Goal: Task Accomplishment & Management: Use online tool/utility

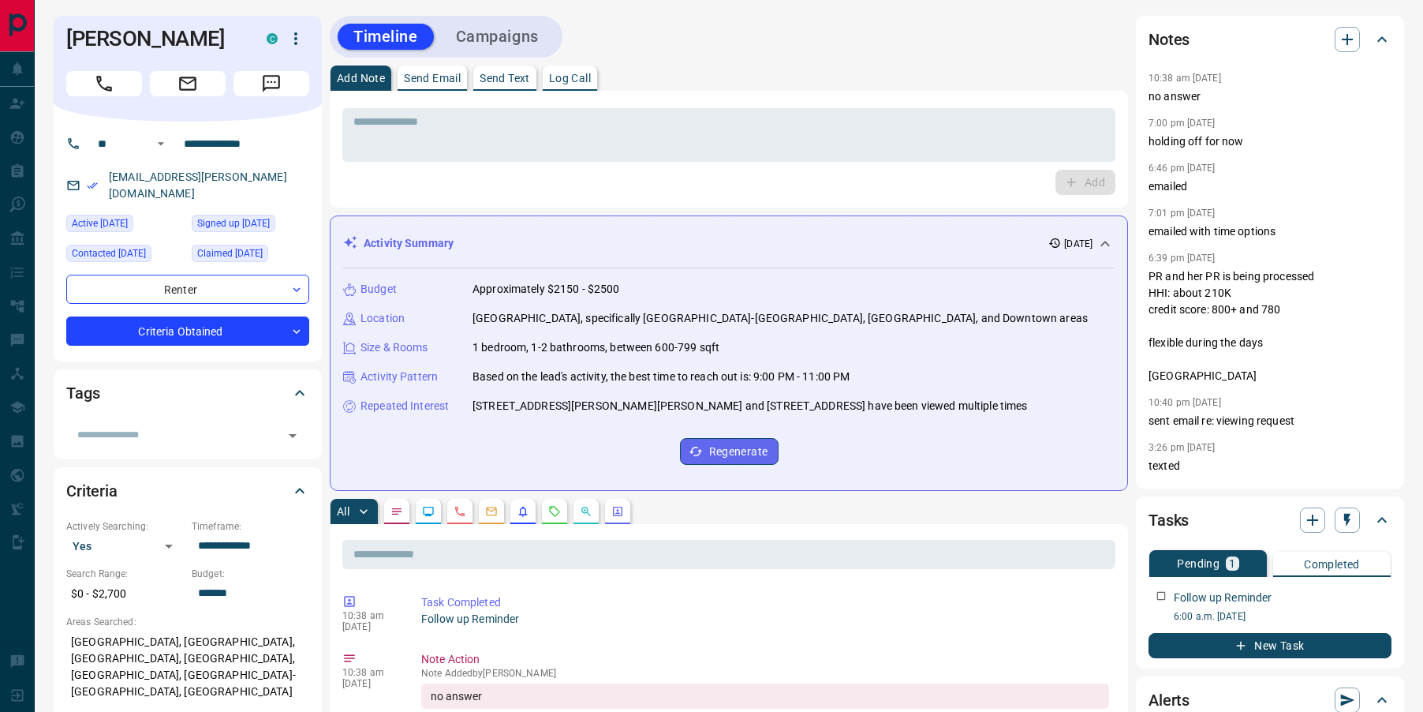
click at [333, 189] on div "* ​ Add" at bounding box center [729, 149] width 798 height 117
click at [513, 129] on textarea at bounding box center [728, 135] width 751 height 40
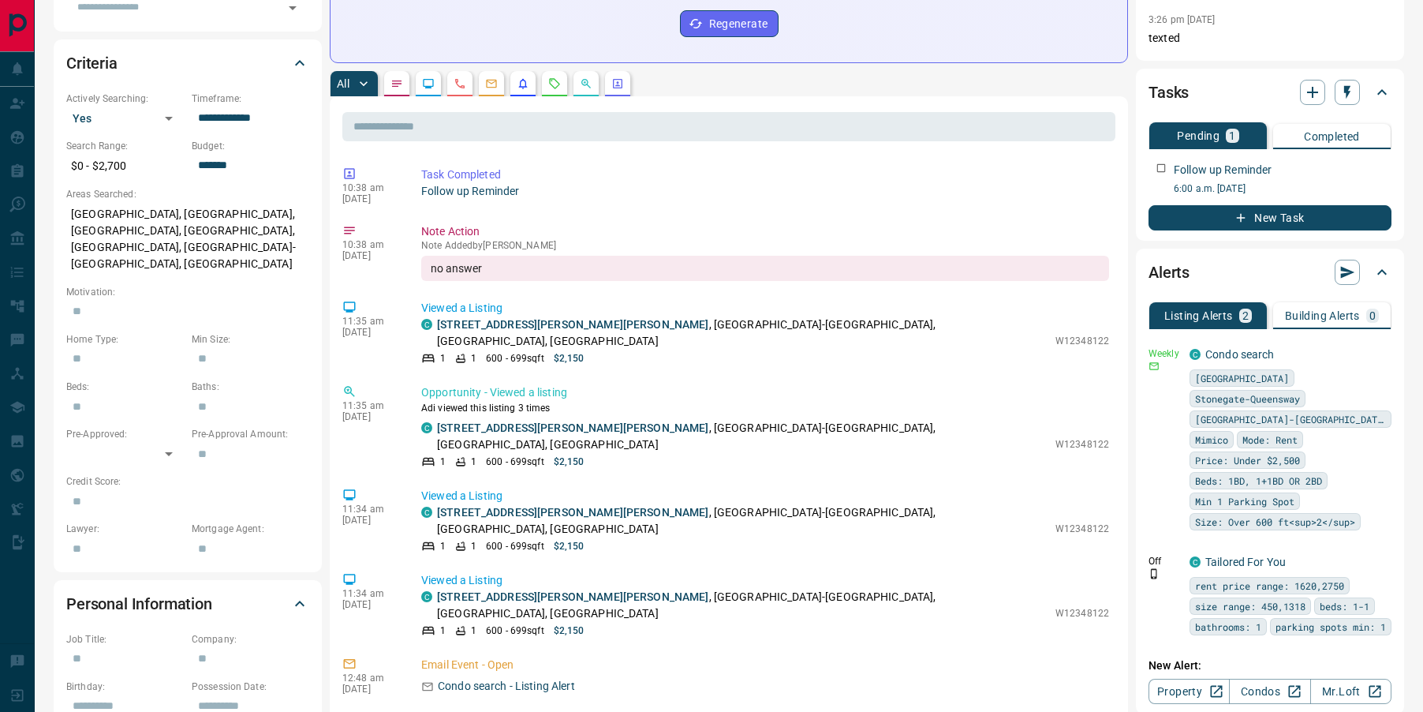
scroll to position [426, 0]
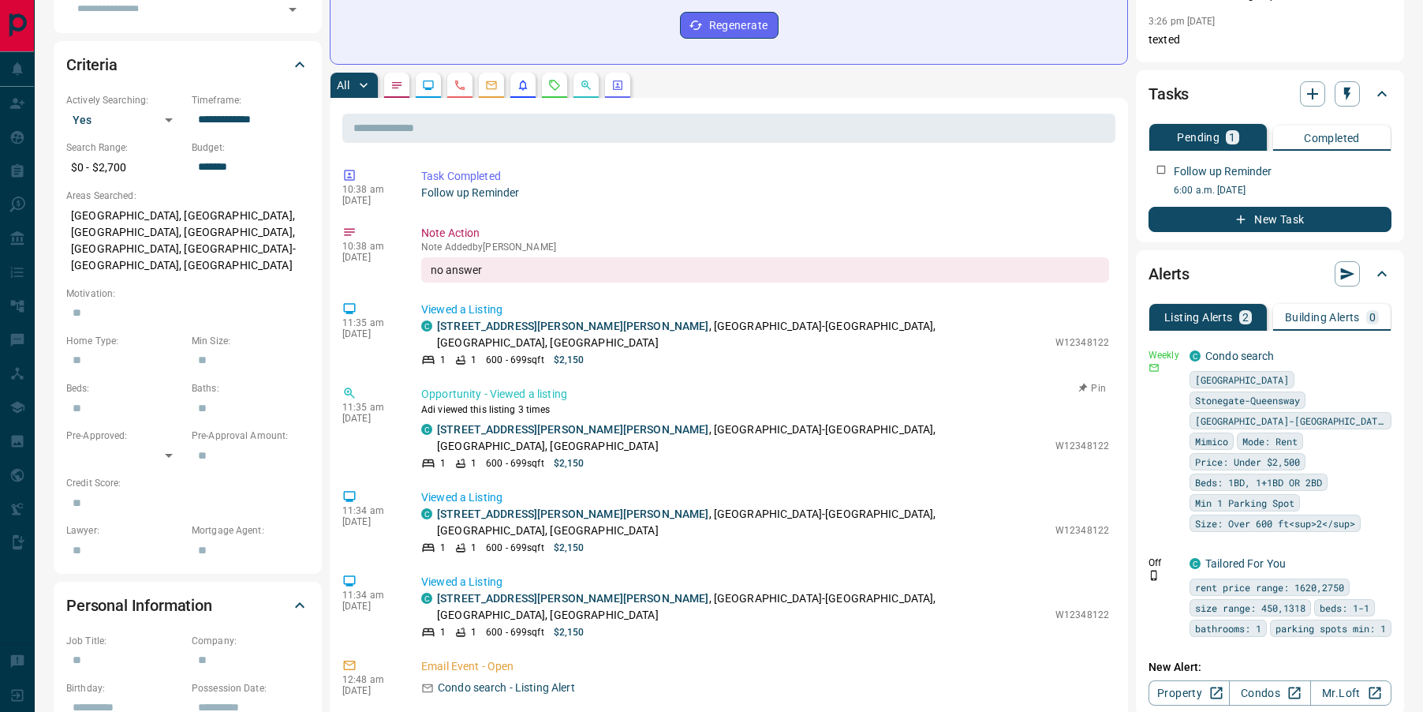
click at [608, 439] on div "11:35 am [DATE] Opportunity - Viewed a listing Adi viewed this listing 3 times …" at bounding box center [728, 428] width 773 height 94
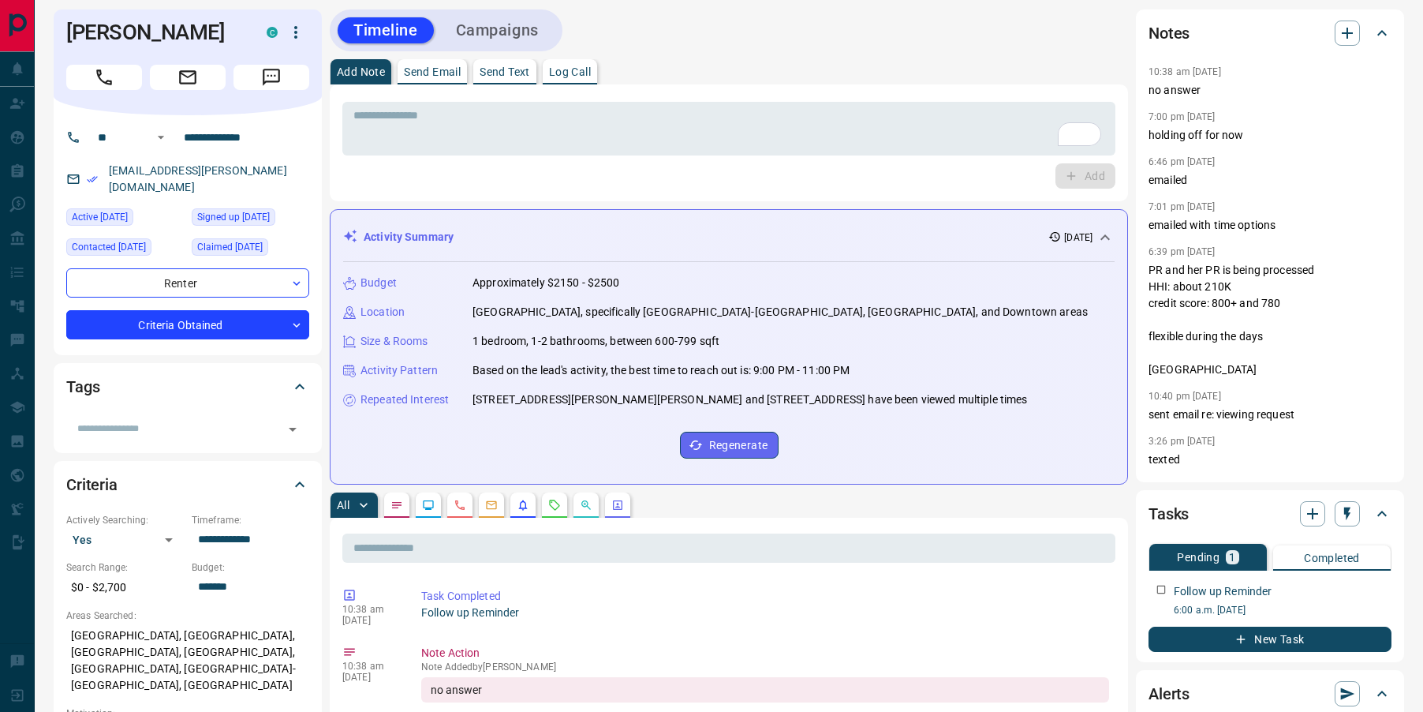
scroll to position [0, 0]
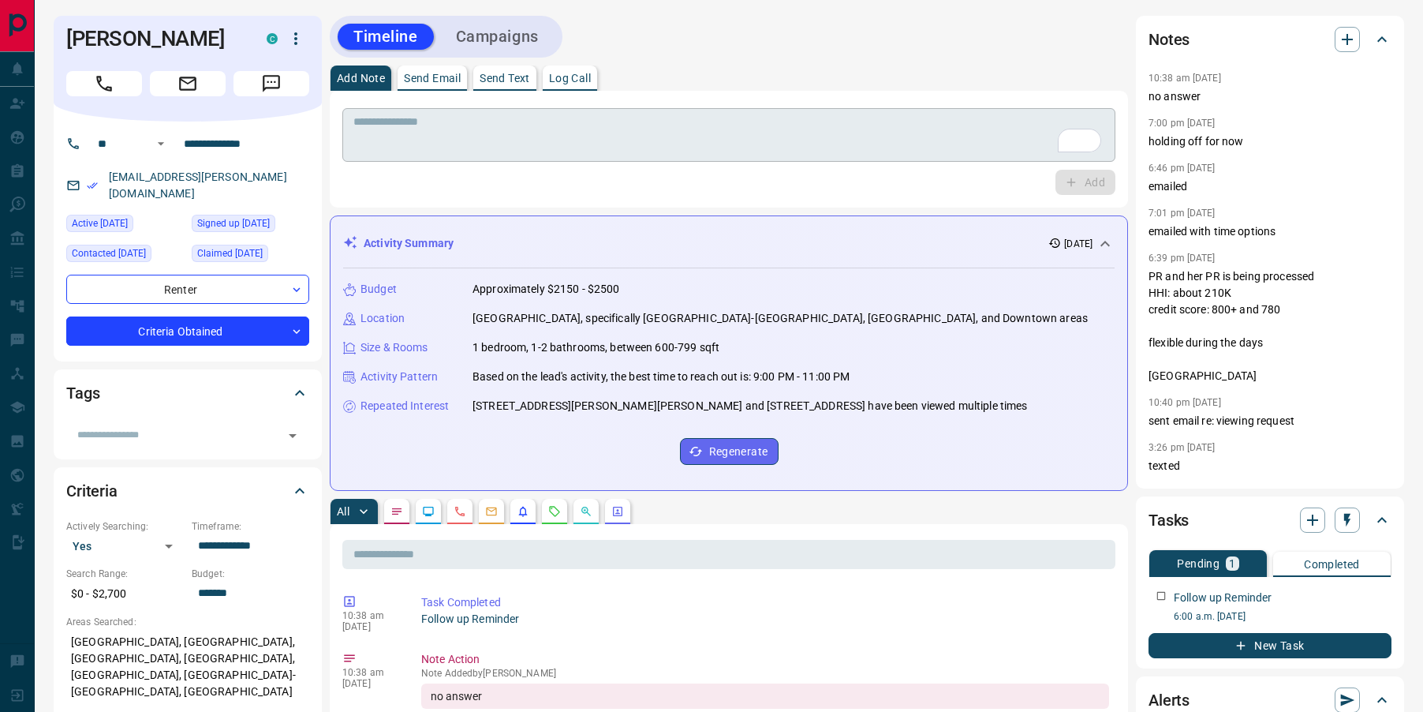
click at [530, 148] on textarea "To enrich screen reader interactions, please activate Accessibility in Grammarl…" at bounding box center [728, 135] width 751 height 40
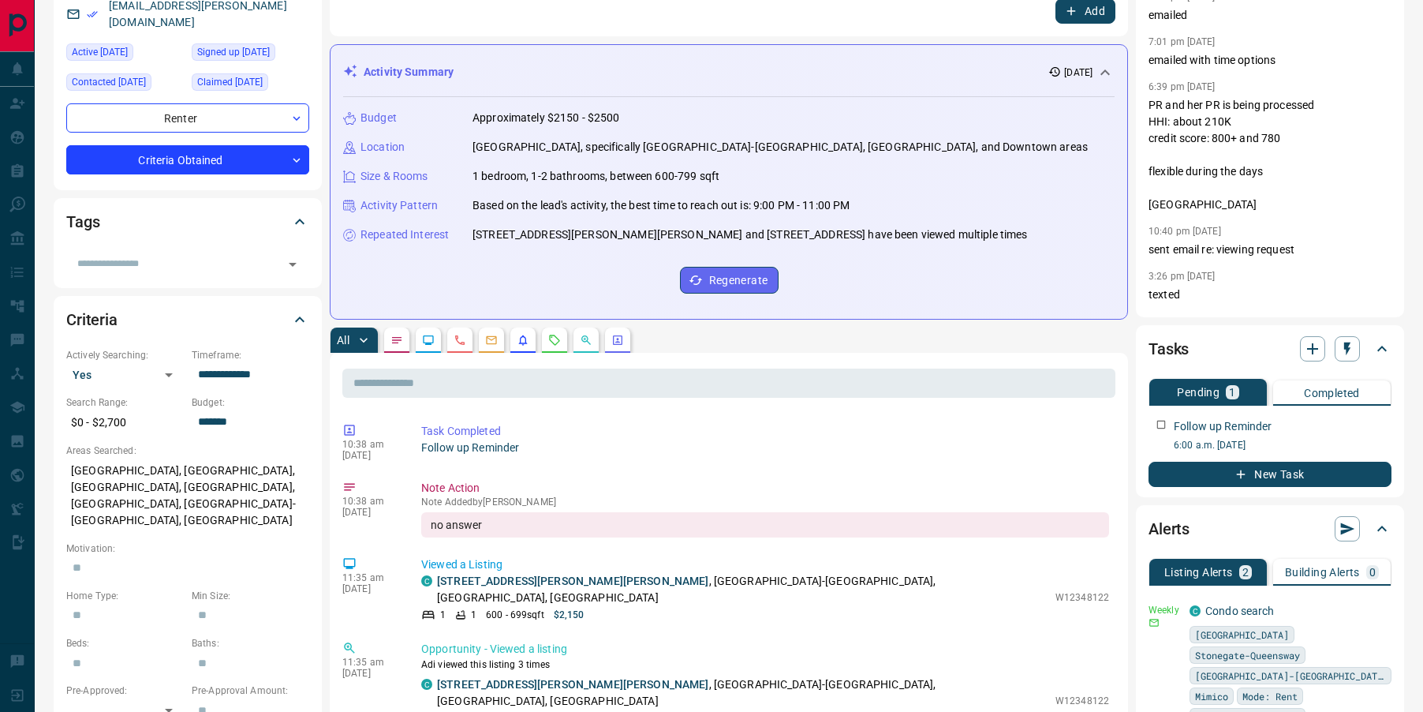
scroll to position [177, 0]
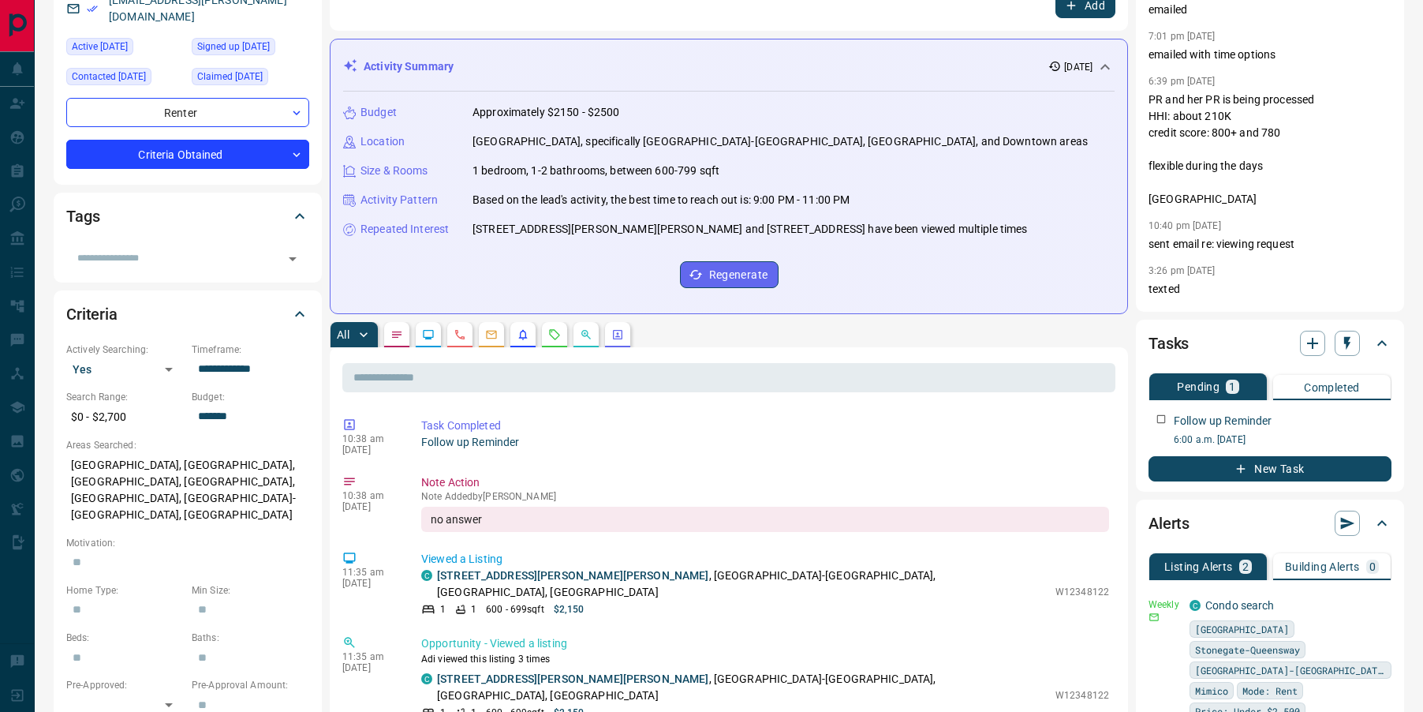
click at [1306, 567] on p "Building Alerts" at bounding box center [1322, 566] width 75 height 11
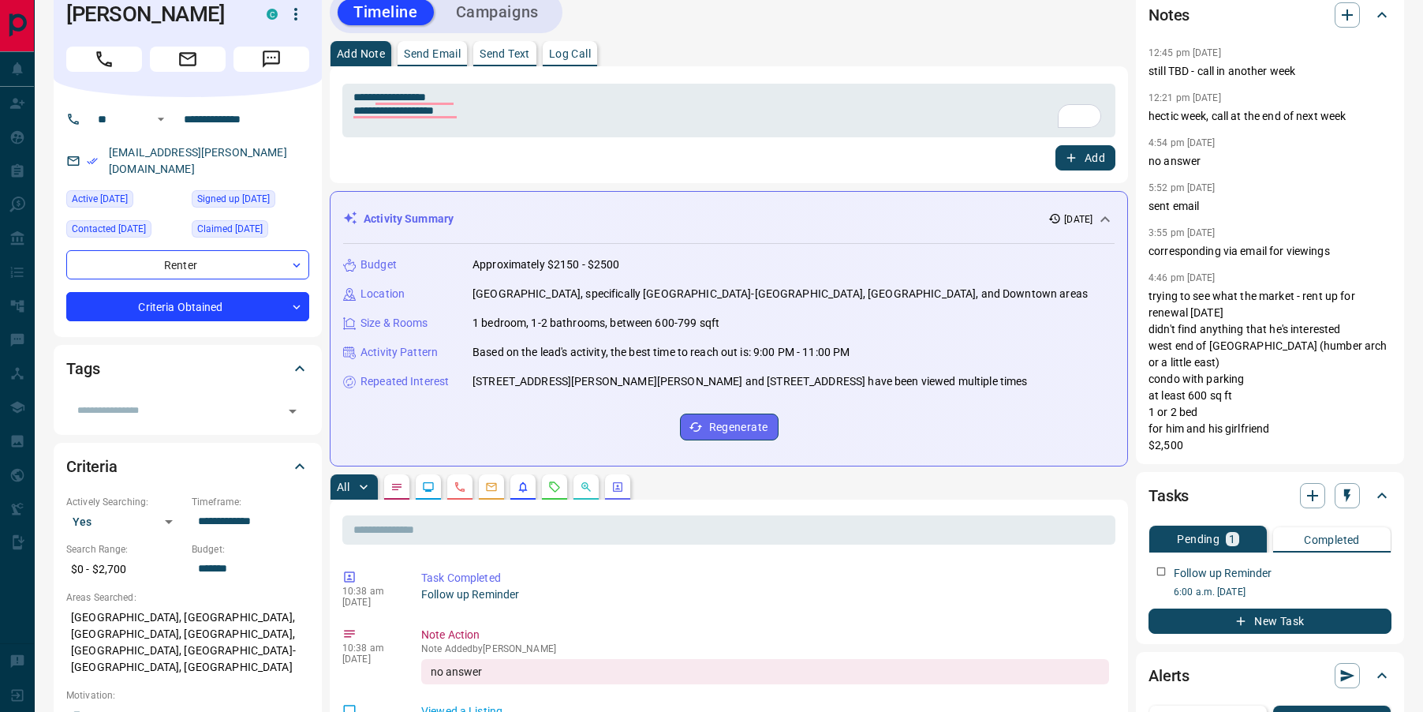
scroll to position [0, 0]
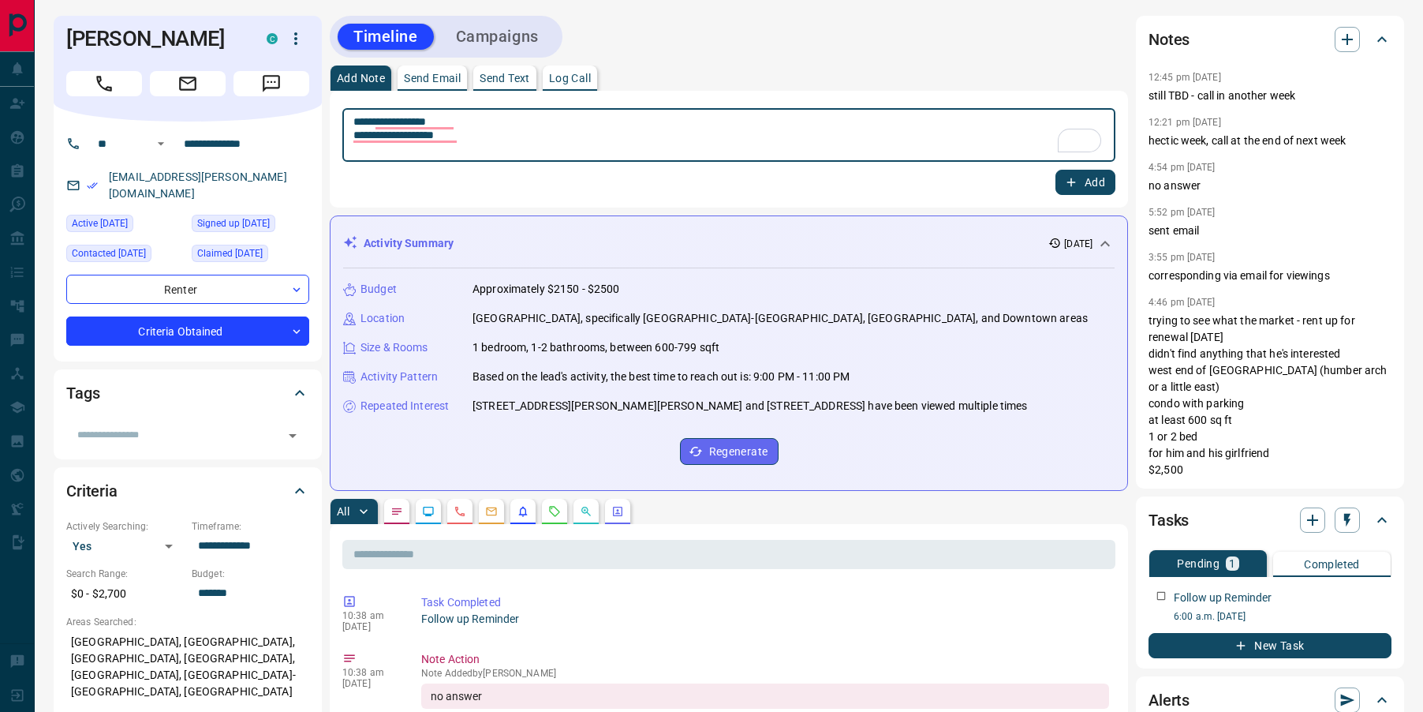
click at [495, 152] on textarea "**********" at bounding box center [728, 135] width 751 height 40
click at [597, 185] on div "Add" at bounding box center [728, 182] width 773 height 25
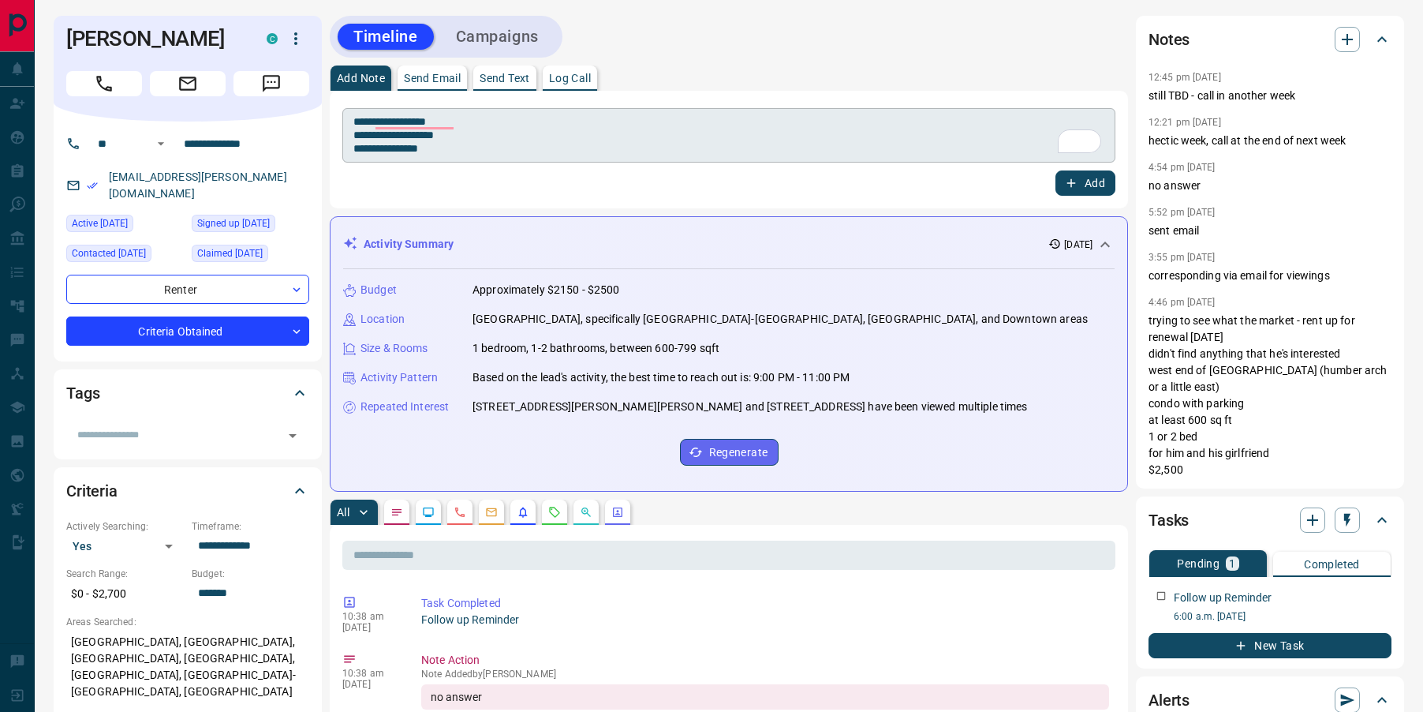
click at [476, 123] on textarea "**********" at bounding box center [728, 135] width 751 height 41
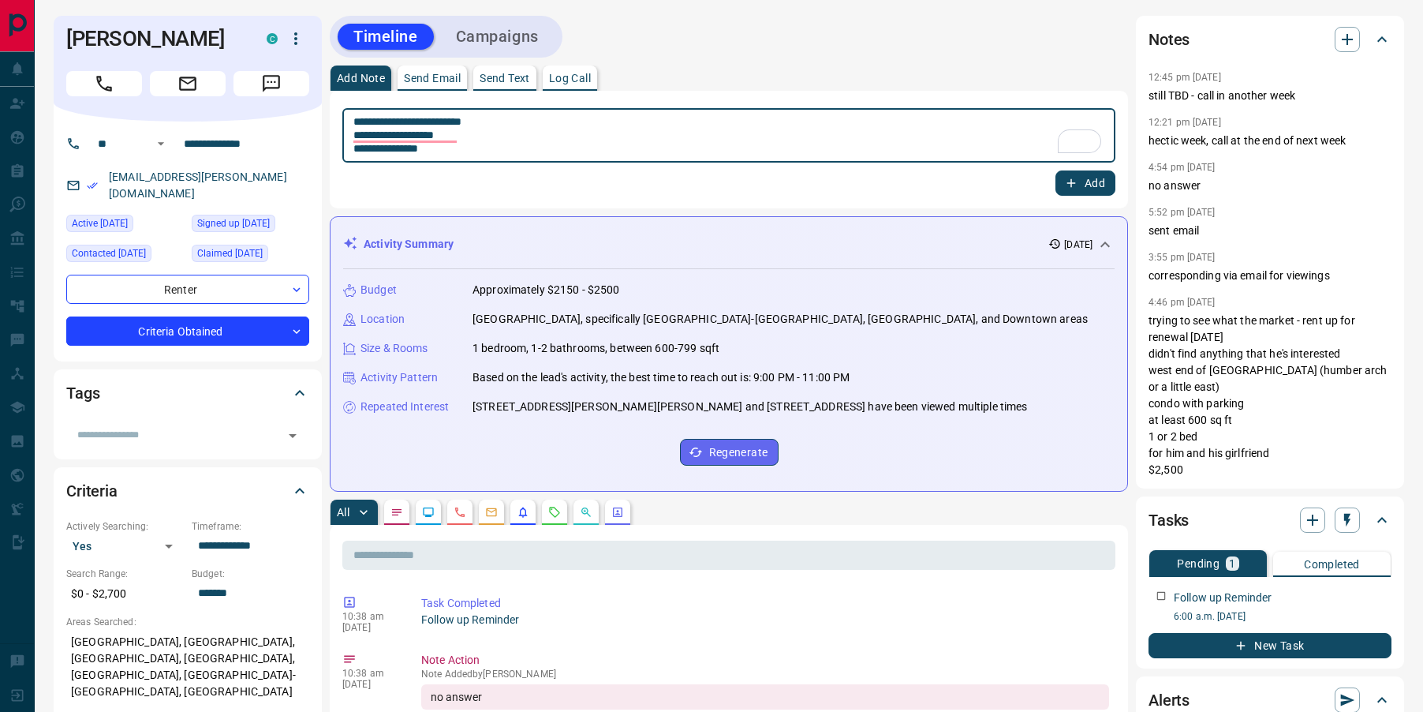
click at [458, 151] on textarea "**********" at bounding box center [728, 135] width 751 height 41
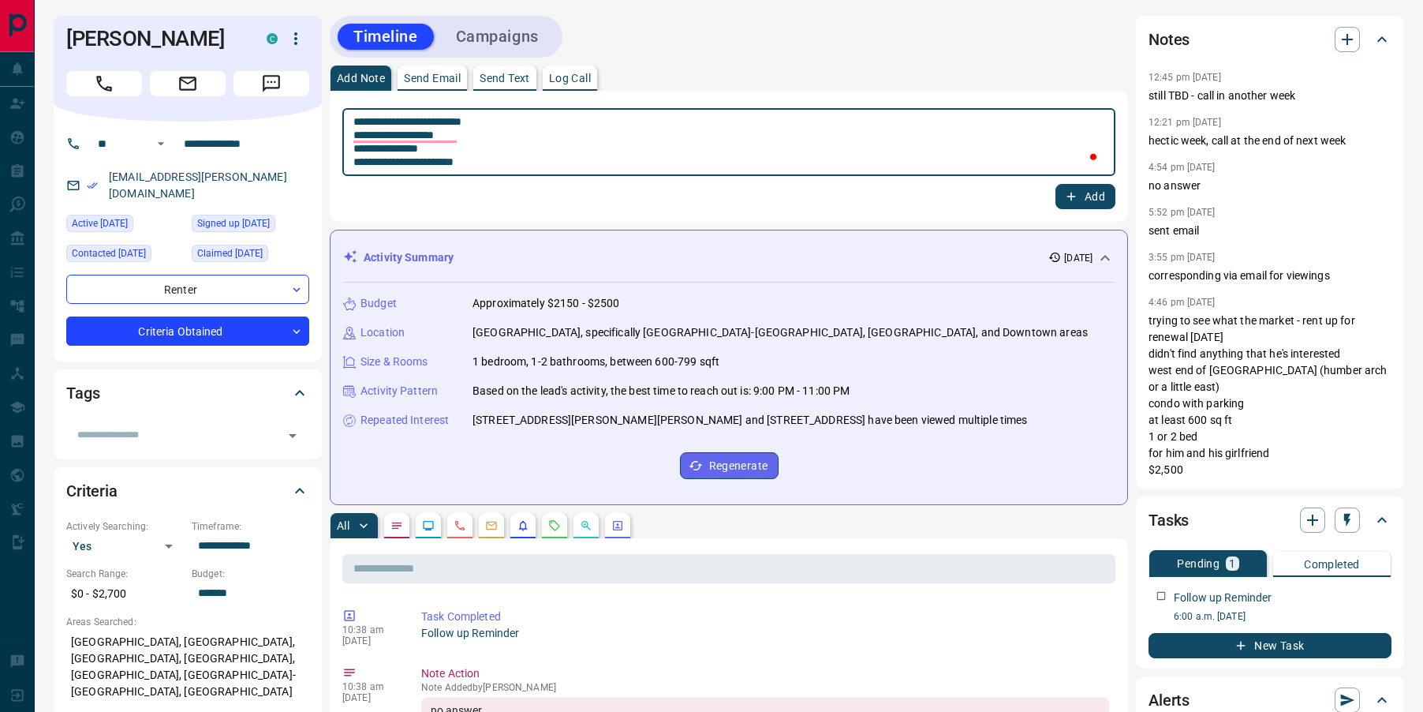
type textarea "**********"
click at [1074, 201] on icon "button" at bounding box center [1071, 196] width 14 height 14
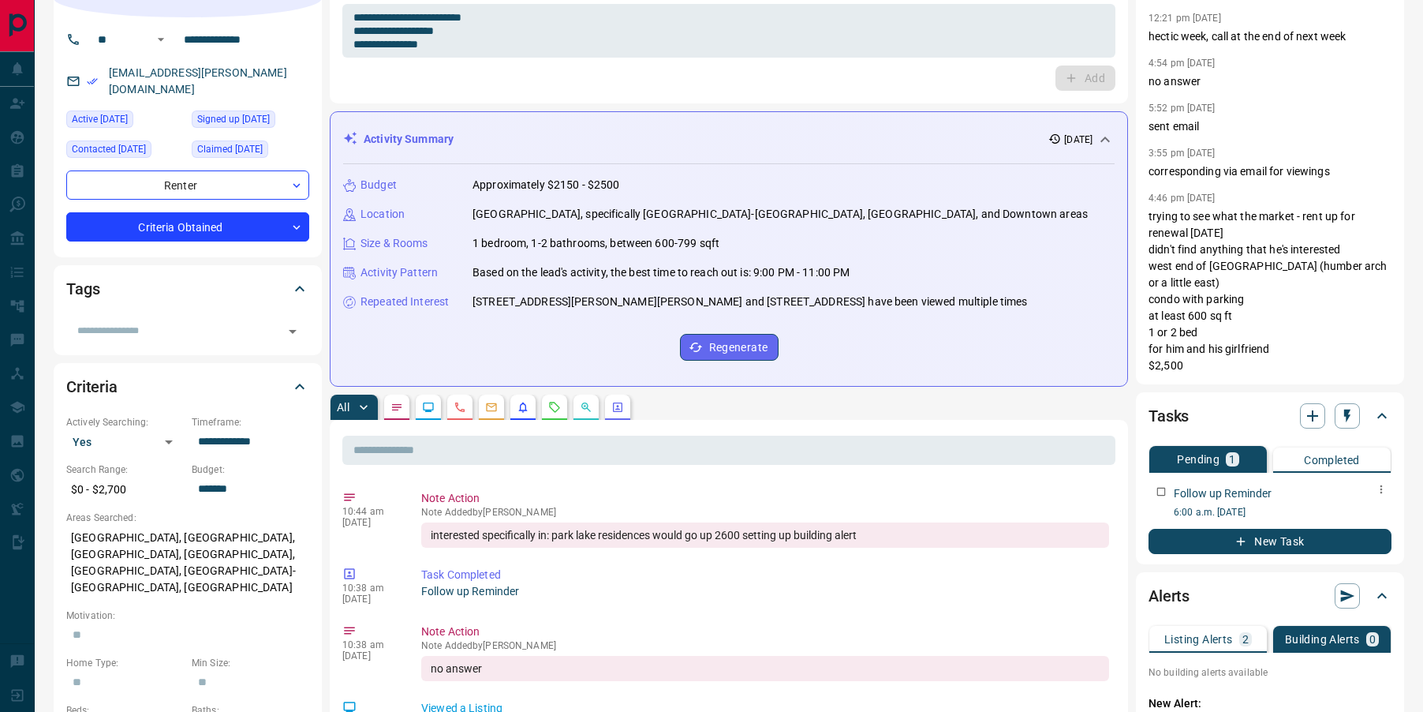
scroll to position [107, 0]
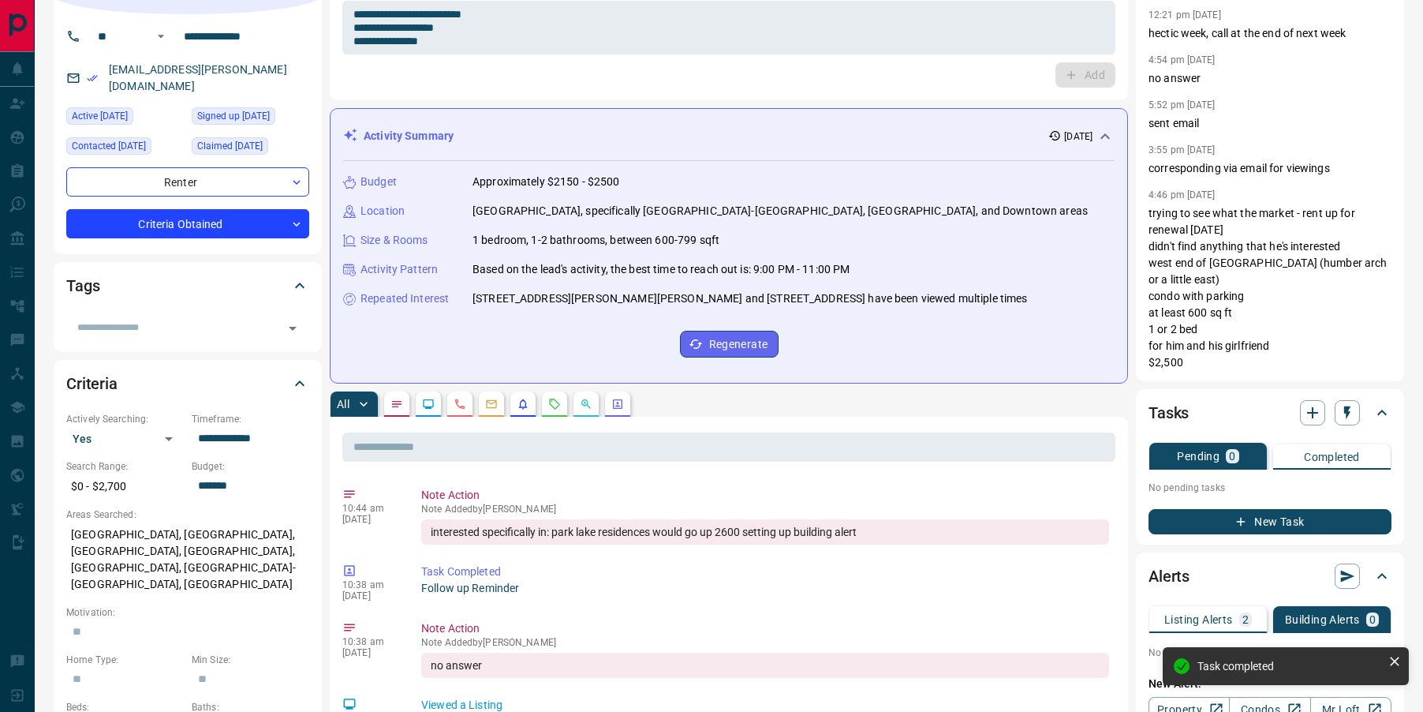
click at [1300, 614] on p "Building Alerts" at bounding box center [1322, 619] width 75 height 11
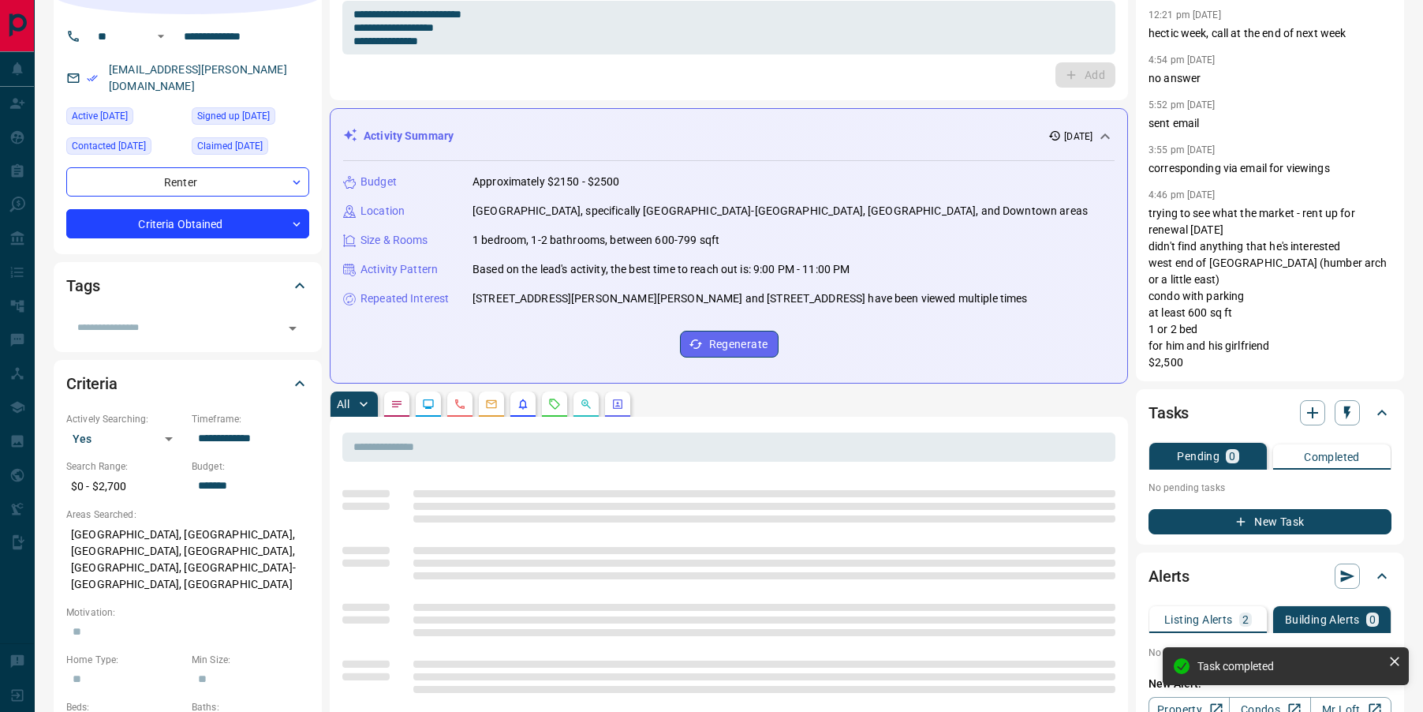
scroll to position [207, 0]
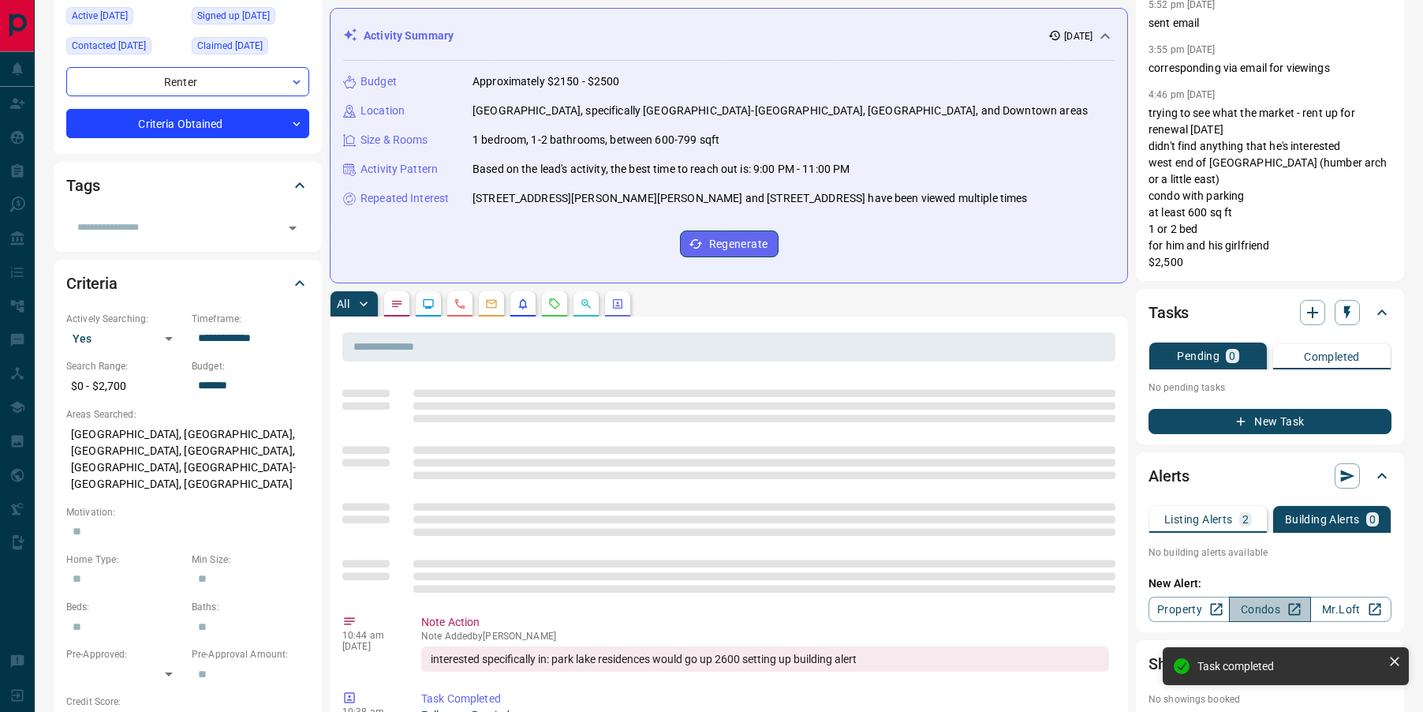
click at [1270, 604] on link "Condos" at bounding box center [1269, 608] width 81 height 25
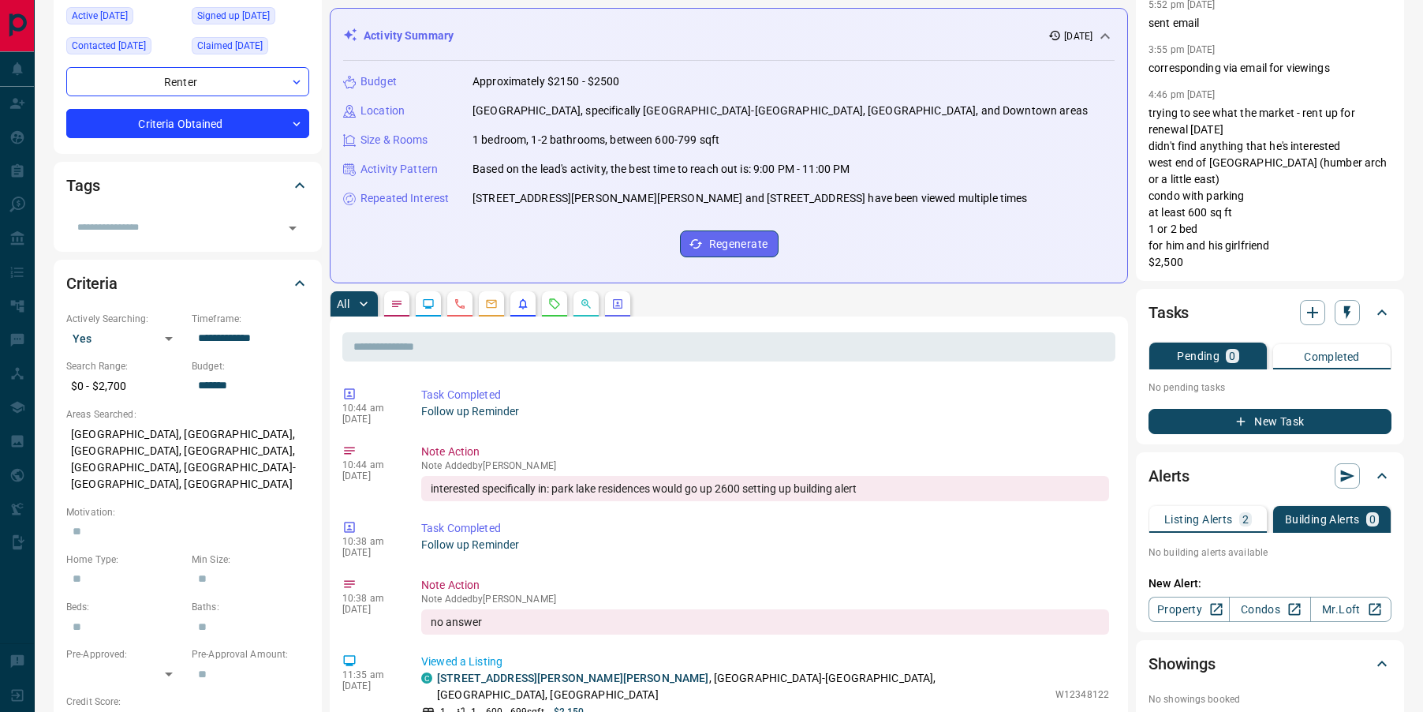
scroll to position [0, 0]
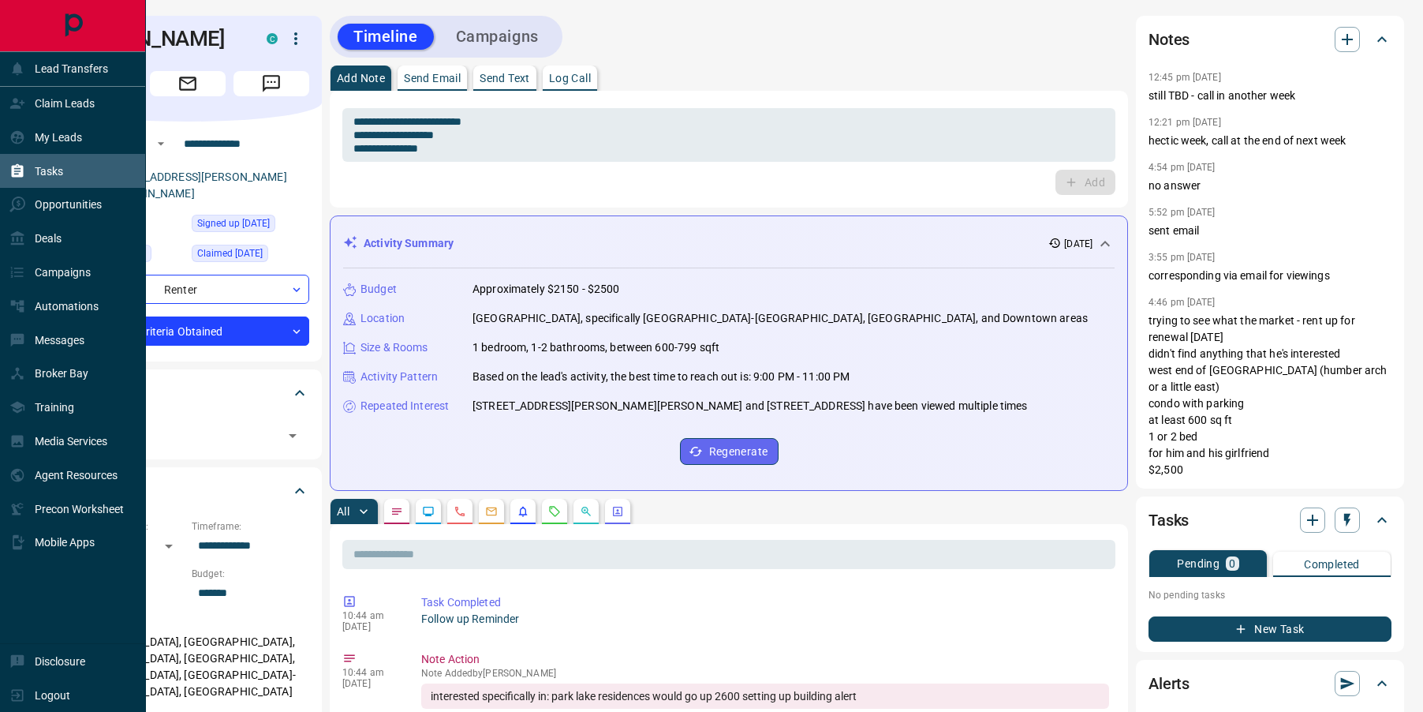
click at [20, 173] on icon at bounding box center [18, 170] width 12 height 13
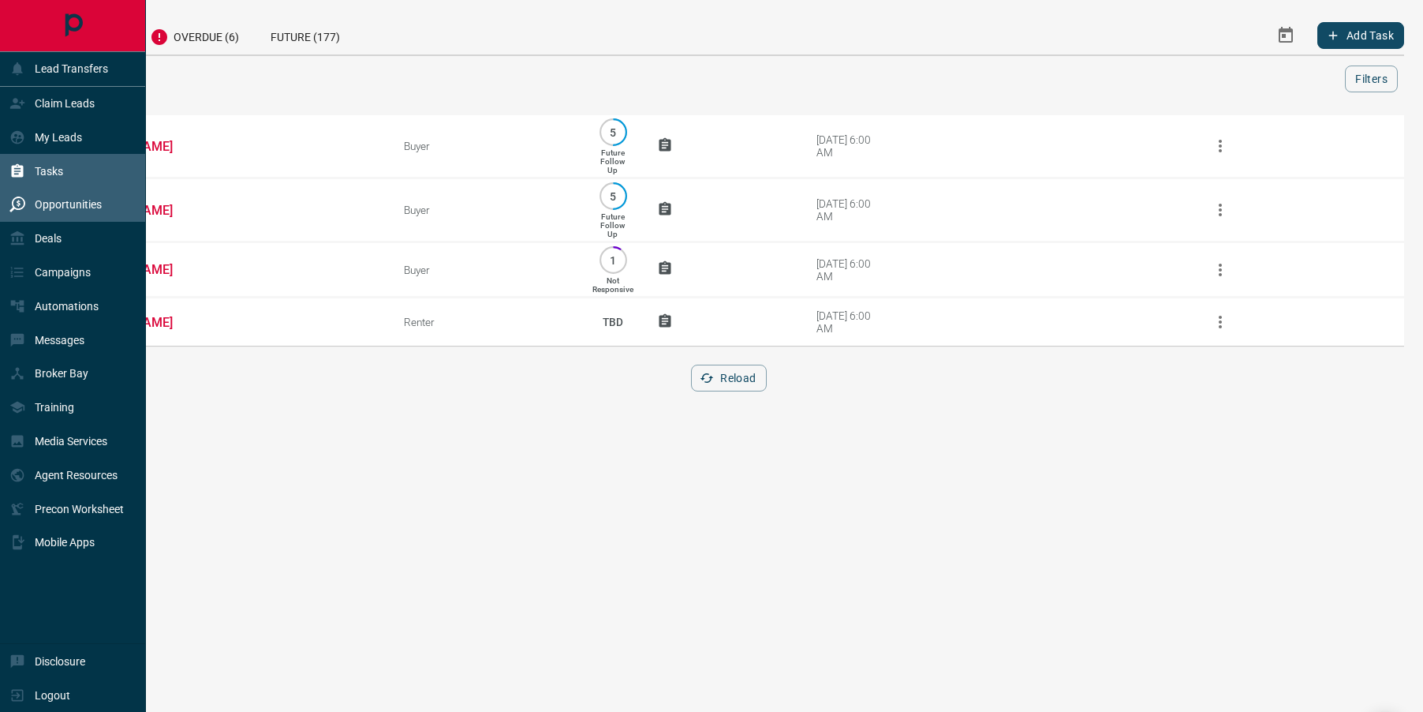
click at [21, 204] on icon at bounding box center [17, 204] width 16 height 16
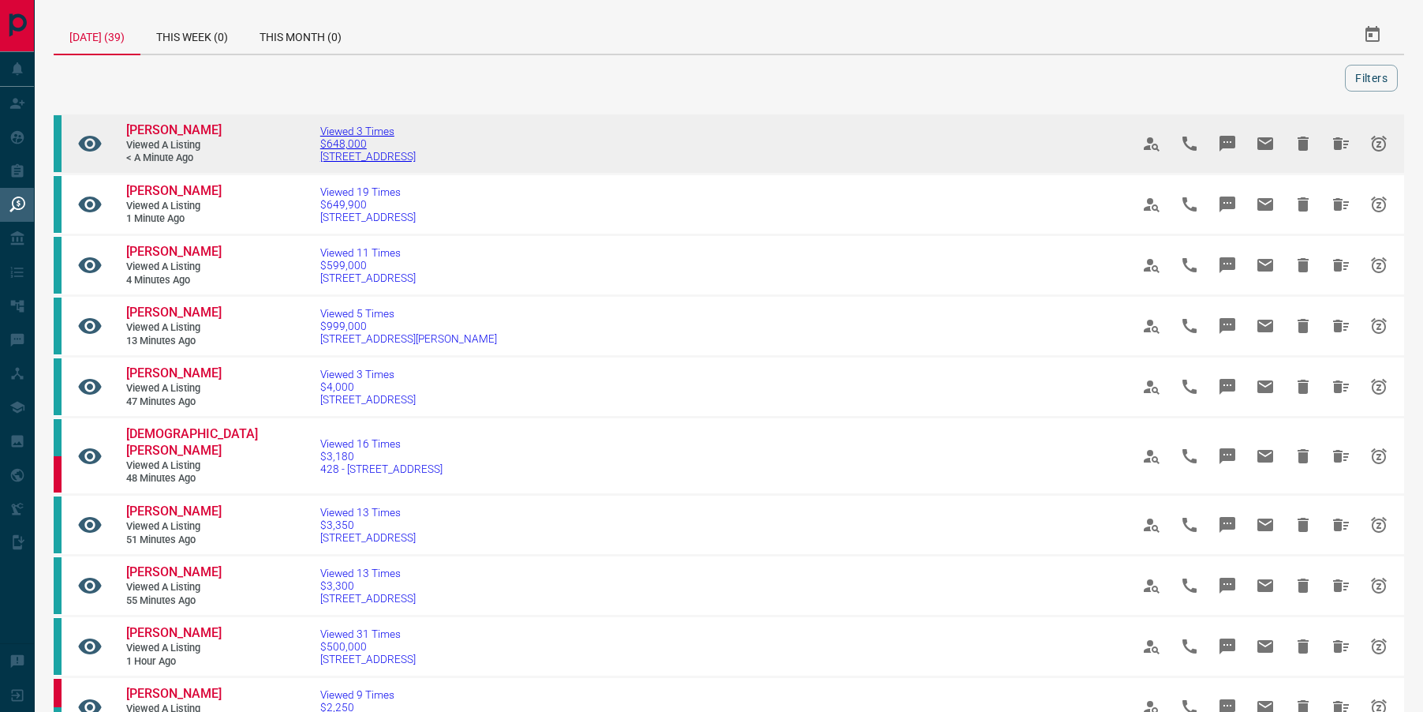
click at [343, 155] on span "[STREET_ADDRESS]" at bounding box center [367, 156] width 95 height 13
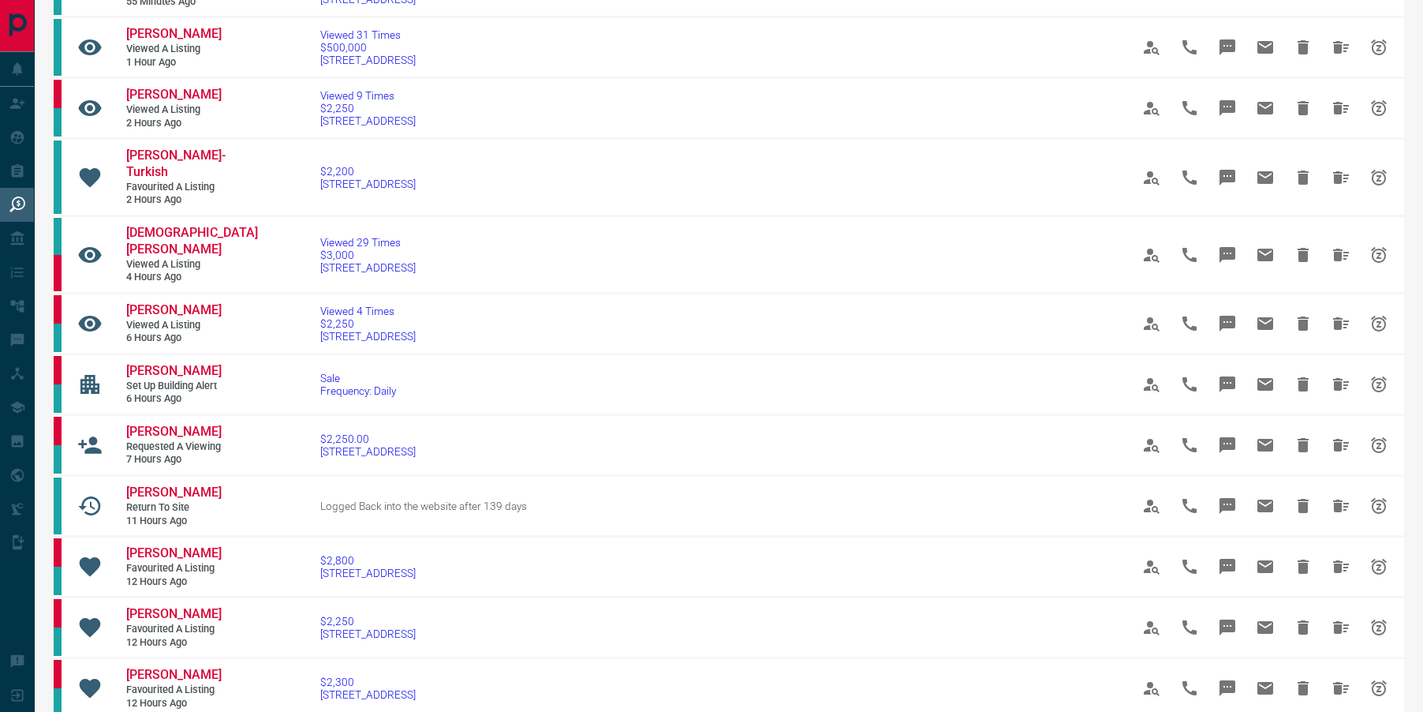
scroll to position [599, 0]
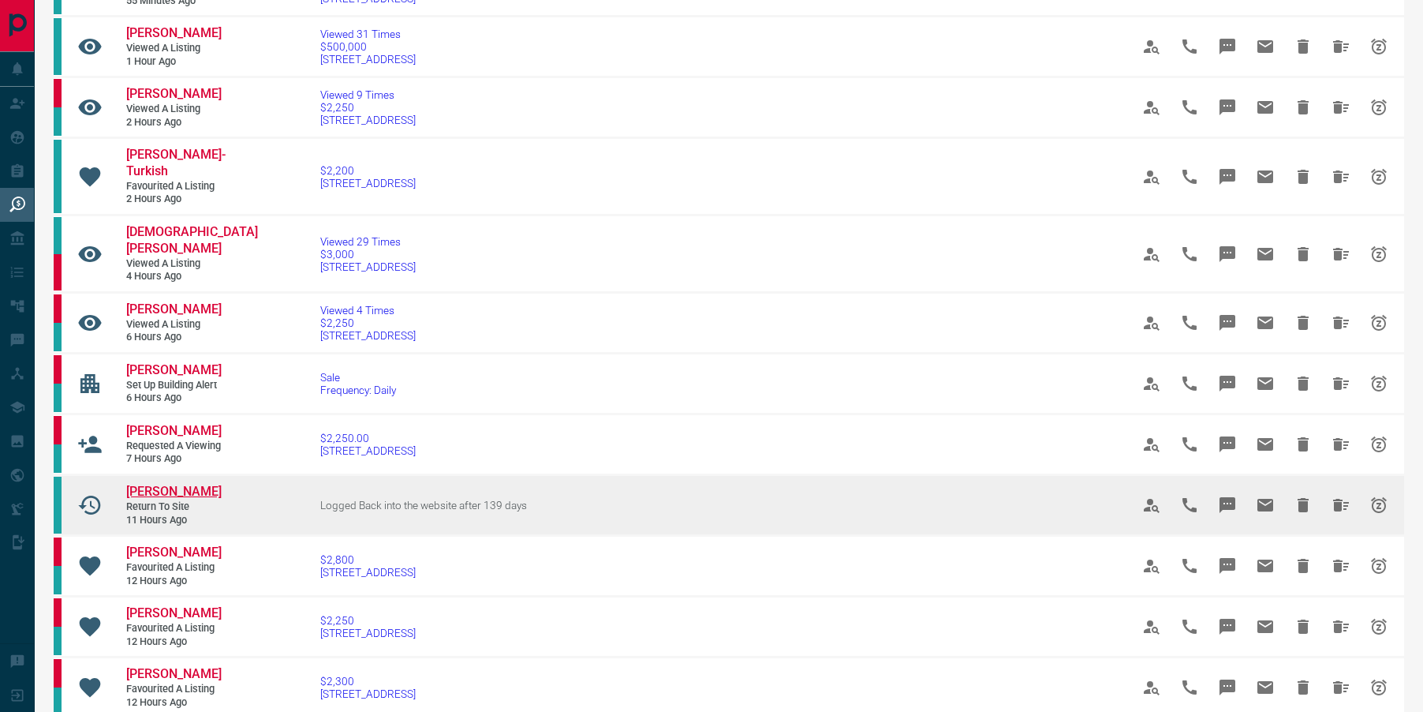
click at [157, 484] on span "[PERSON_NAME]" at bounding box center [173, 491] width 95 height 15
